Goal: Task Accomplishment & Management: Manage account settings

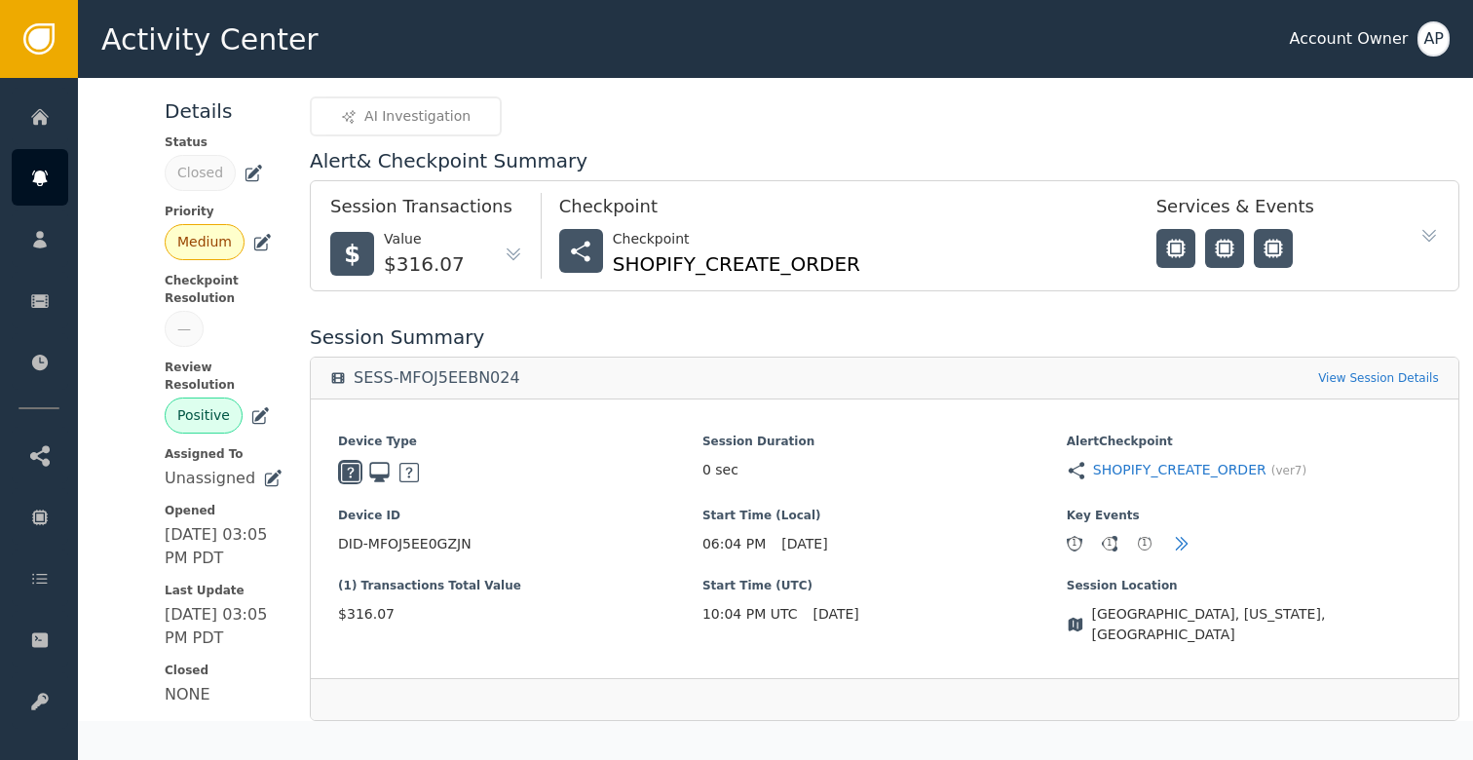
scroll to position [90, 0]
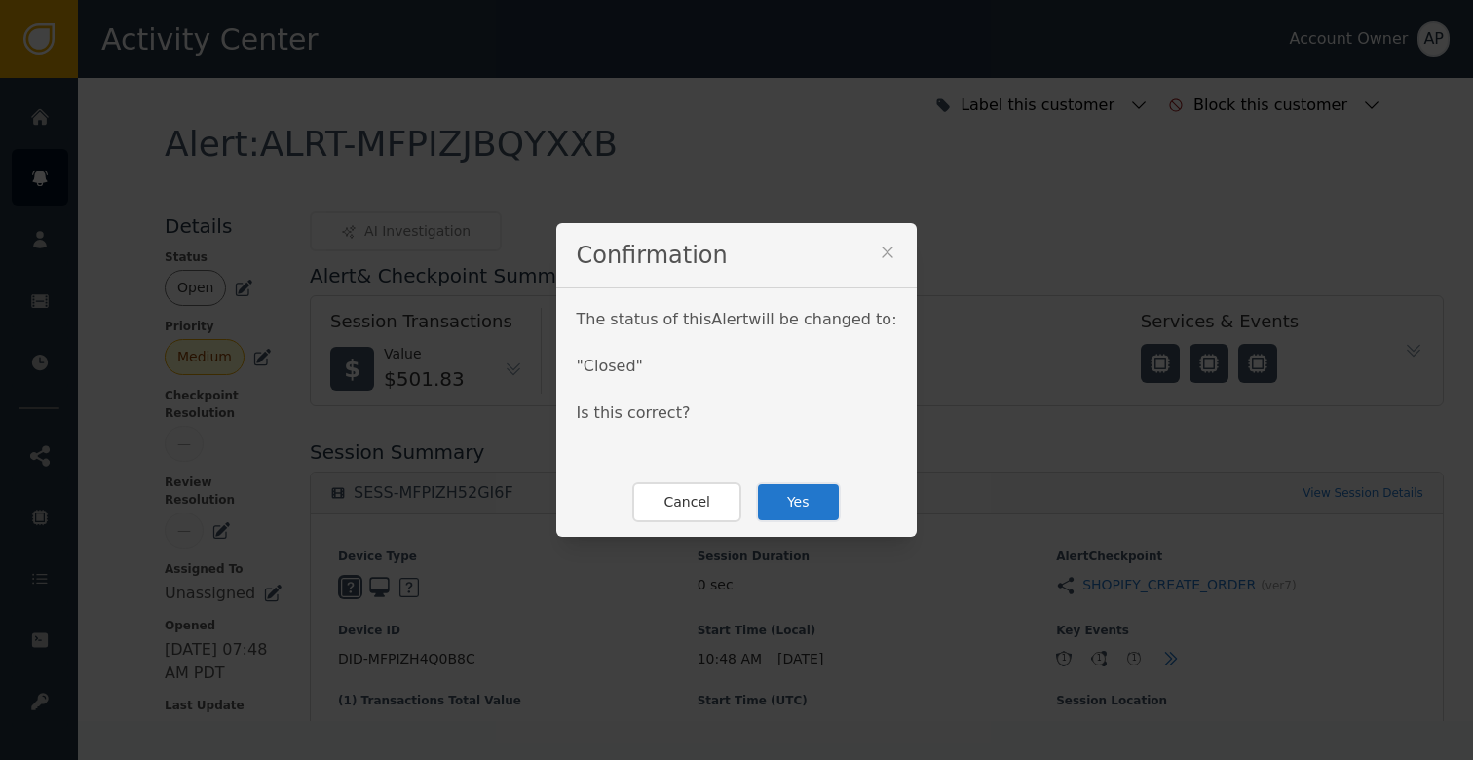
click at [777, 487] on button "Yes" at bounding box center [798, 502] width 85 height 40
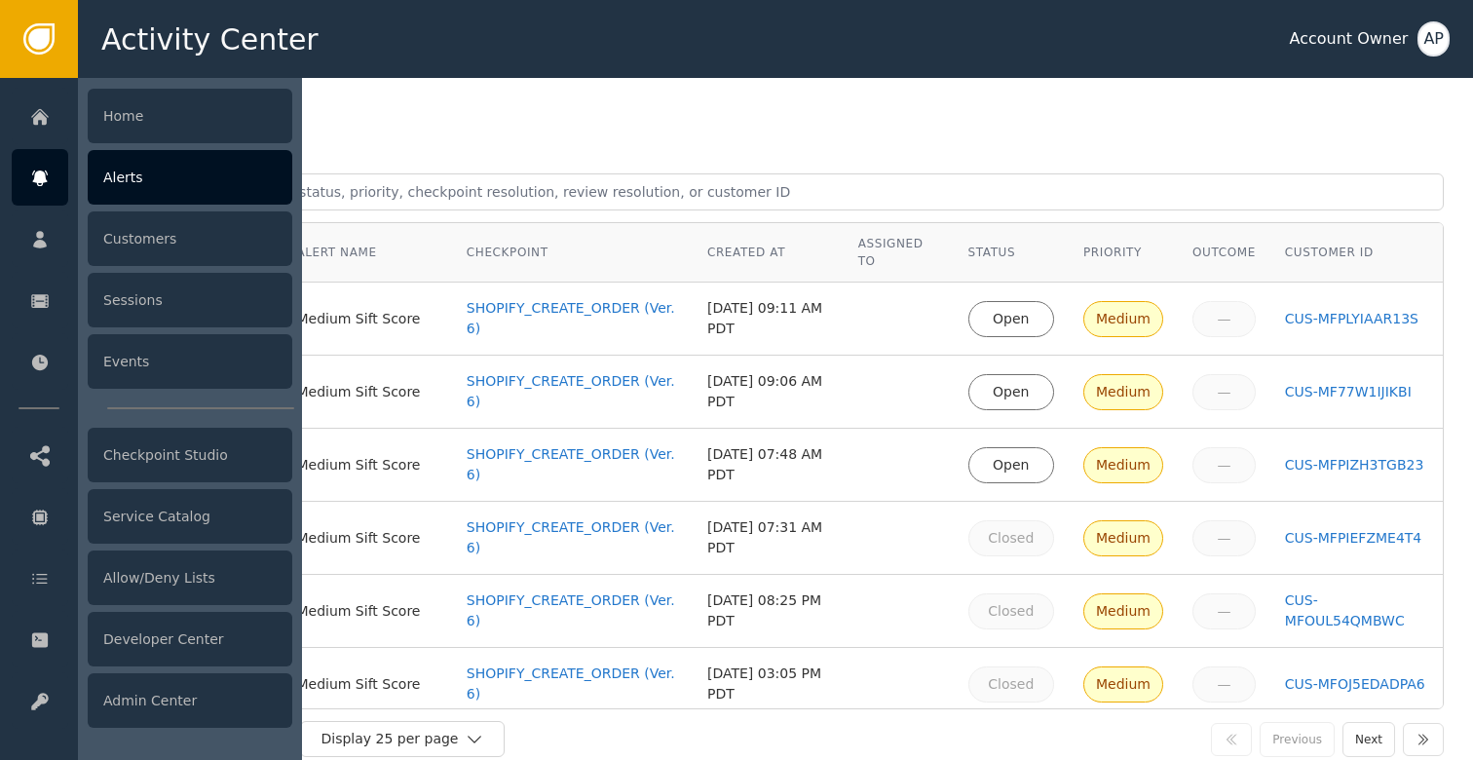
click at [123, 167] on div "Alerts" at bounding box center [190, 177] width 205 height 55
